Goal: Task Accomplishment & Management: Complete application form

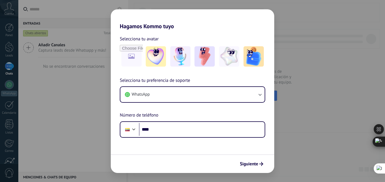
click at [280, 158] on div "Hagamos Kommo tuyo Selecciona tu avatar Selecciona tu preferencia de soporte Wh…" at bounding box center [192, 91] width 385 height 182
drag, startPoint x: 280, startPoint y: 158, endPoint x: 294, endPoint y: 140, distance: 22.4
click at [294, 140] on div "Hagamos Kommo tuyo Selecciona tu avatar Selecciona tu preferencia de soporte Wh…" at bounding box center [192, 91] width 385 height 182
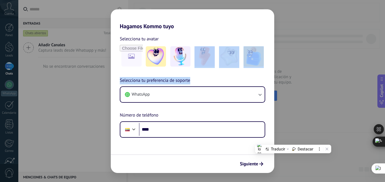
click at [294, 140] on div "Hagamos Kommo tuyo Selecciona tu avatar Selecciona tu preferencia de soporte Wh…" at bounding box center [192, 91] width 385 height 182
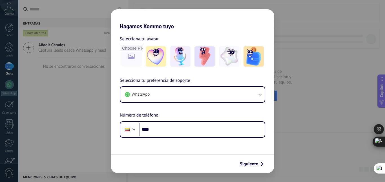
click at [320, 84] on div "Hagamos Kommo tuyo Selecciona tu avatar Selecciona tu preferencia de soporte Wh…" at bounding box center [192, 91] width 385 height 182
click at [70, 74] on div "Hagamos Kommo tuyo Selecciona tu avatar Selecciona tu preferencia de soporte Wh…" at bounding box center [192, 91] width 385 height 182
drag, startPoint x: 13, startPoint y: 74, endPoint x: 9, endPoint y: 89, distance: 16.3
click at [9, 89] on div "Hagamos Kommo tuyo Selecciona tu avatar Selecciona tu preferencia de soporte Wh…" at bounding box center [192, 91] width 385 height 182
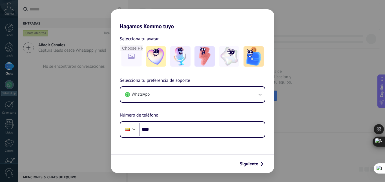
click at [9, 89] on div "Hagamos Kommo tuyo Selecciona tu avatar Selecciona tu preferencia de soporte Wh…" at bounding box center [192, 91] width 385 height 182
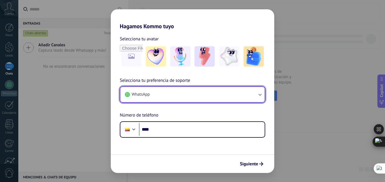
click at [255, 93] on button "WhatsApp" at bounding box center [192, 94] width 144 height 15
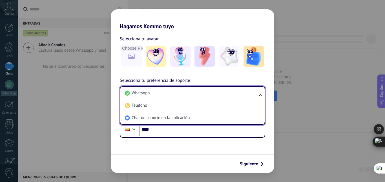
click at [301, 98] on div "Hagamos Kommo tuyo Selecciona tu avatar Selecciona tu preferencia de soporte Wh…" at bounding box center [192, 91] width 385 height 182
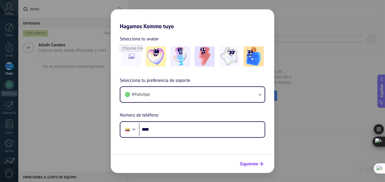
click at [252, 164] on span "Siguiente" at bounding box center [249, 164] width 18 height 4
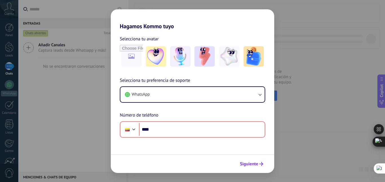
click at [252, 164] on span "Siguiente" at bounding box center [249, 164] width 18 height 4
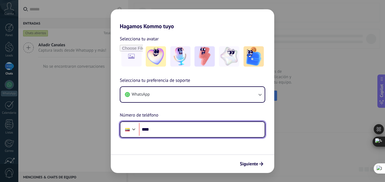
click at [169, 128] on input "****" at bounding box center [202, 129] width 126 height 13
type input "**********"
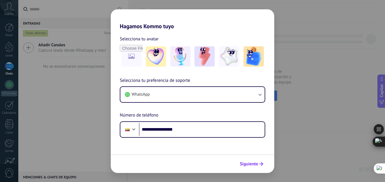
click at [251, 162] on span "Siguiente" at bounding box center [249, 164] width 18 height 4
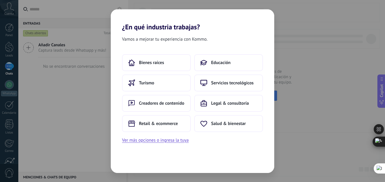
click at [273, 122] on div "Bienes raíces Educación Turismo Servicios tecnológicos Creadores de contenido L…" at bounding box center [192, 99] width 163 height 90
click at [290, 121] on div "¿En qué industria trabajas? Vamos a mejorar tu experiencia con Kommo. Bienes ra…" at bounding box center [192, 91] width 385 height 182
click at [159, 139] on button "Ver más opciones o ingresa la tuya" at bounding box center [155, 139] width 67 height 7
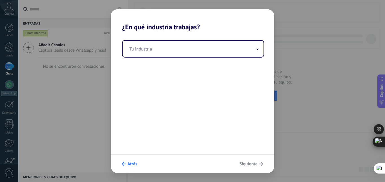
click at [129, 163] on span "Atrás" at bounding box center [132, 164] width 10 height 4
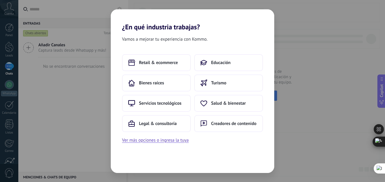
click at [338, 33] on div "¿En qué industria trabajas? Vamos a mejorar tu experiencia con Kommo. Retail & …" at bounding box center [192, 91] width 385 height 182
click at [164, 76] on button "Bienes raíces" at bounding box center [156, 82] width 69 height 17
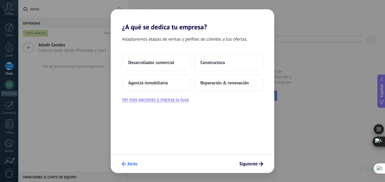
click at [130, 164] on span "Atrás" at bounding box center [132, 164] width 10 height 4
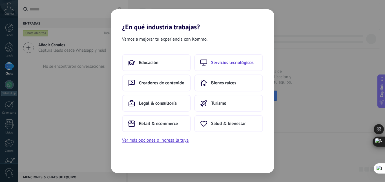
click at [226, 66] on button "Servicios tecnológicos" at bounding box center [228, 62] width 69 height 17
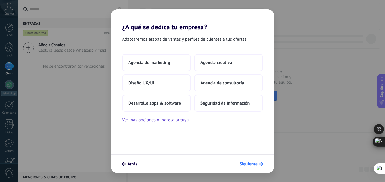
click at [248, 162] on span "Siguiente" at bounding box center [248, 164] width 18 height 4
click at [208, 74] on div "Agencia de marketing Agencia creativa Diseño UX/UI Agencia de consultoría Desar…" at bounding box center [192, 82] width 141 height 57
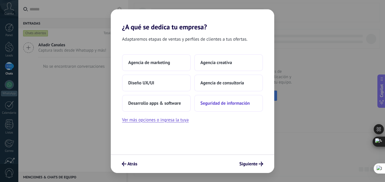
click at [209, 97] on button "Seguridad de información" at bounding box center [228, 103] width 69 height 17
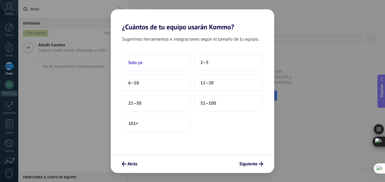
click at [141, 63] on span "Solo yo" at bounding box center [135, 63] width 14 height 6
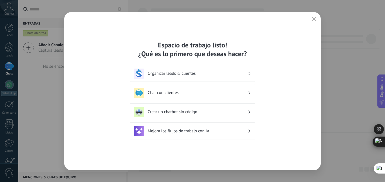
click at [207, 74] on h3 "Organizar leads & clientes" at bounding box center [198, 73] width 100 height 5
click at [181, 89] on div "Chat con clientes" at bounding box center [192, 93] width 117 height 10
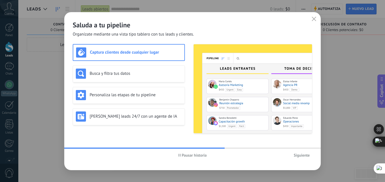
click at [196, 155] on span "Pausar historia" at bounding box center [194, 155] width 25 height 4
click at [316, 20] on button "button" at bounding box center [313, 19] width 7 height 8
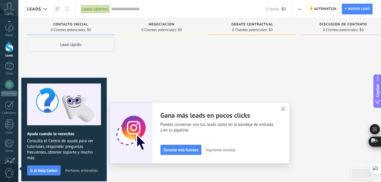
scroll to position [53, 0]
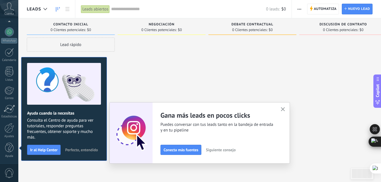
click at [158, 67] on div at bounding box center [162, 91] width 88 height 108
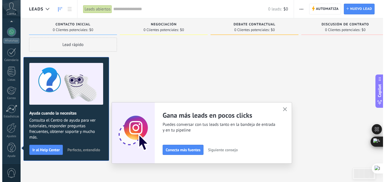
scroll to position [0, 0]
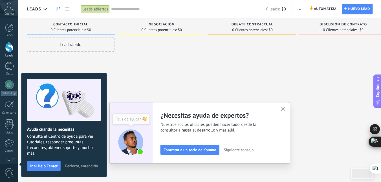
click at [285, 110] on icon "button" at bounding box center [283, 109] width 4 height 4
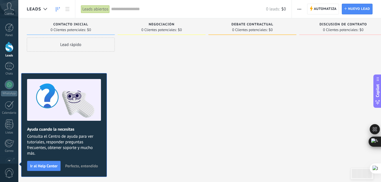
click at [79, 166] on span "Perfecto, entendido" at bounding box center [81, 166] width 33 height 4
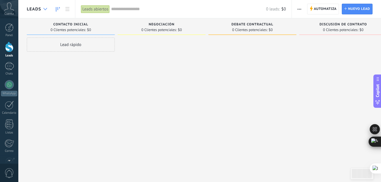
click at [41, 10] on div at bounding box center [45, 9] width 9 height 11
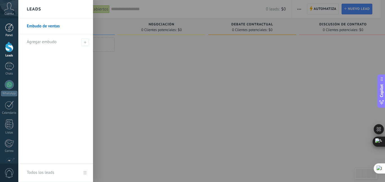
click at [3, 26] on link "Panel" at bounding box center [9, 30] width 18 height 14
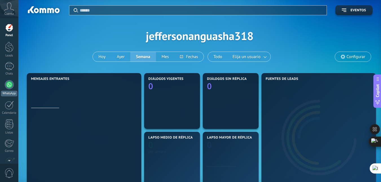
click at [6, 87] on div at bounding box center [9, 84] width 9 height 9
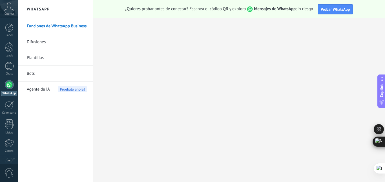
click at [47, 41] on link "Difusiones" at bounding box center [57, 42] width 60 height 16
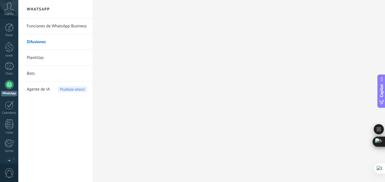
click at [44, 54] on link "Plantillas" at bounding box center [57, 58] width 60 height 16
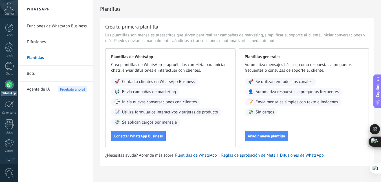
click at [43, 89] on span "Agente de IA" at bounding box center [38, 89] width 23 height 16
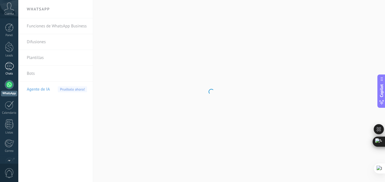
click at [10, 69] on div at bounding box center [9, 66] width 9 height 8
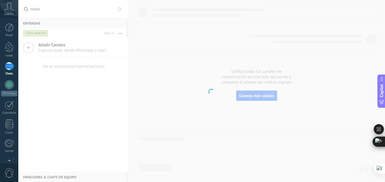
click at [7, 12] on div "Cuenta" at bounding box center [9, 9] width 18 height 18
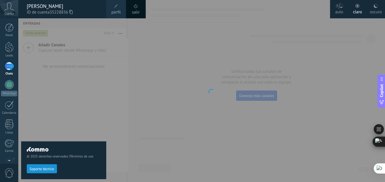
click at [7, 64] on div at bounding box center [9, 66] width 9 height 8
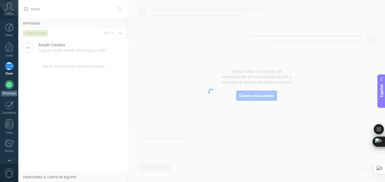
click at [7, 83] on div at bounding box center [9, 84] width 9 height 9
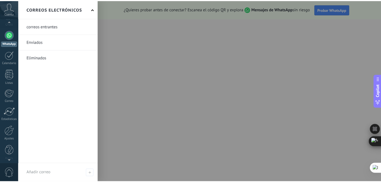
scroll to position [53, 0]
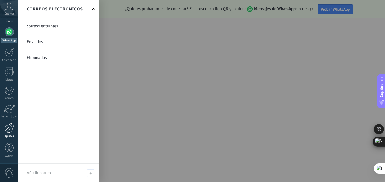
click at [8, 132] on div at bounding box center [10, 128] width 10 height 10
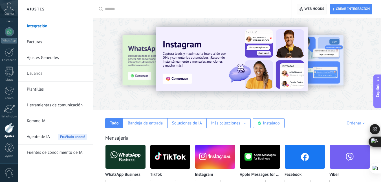
click at [326, 9] on button "Web hooks 0" at bounding box center [312, 9] width 30 height 11
